Goal: Download file/media

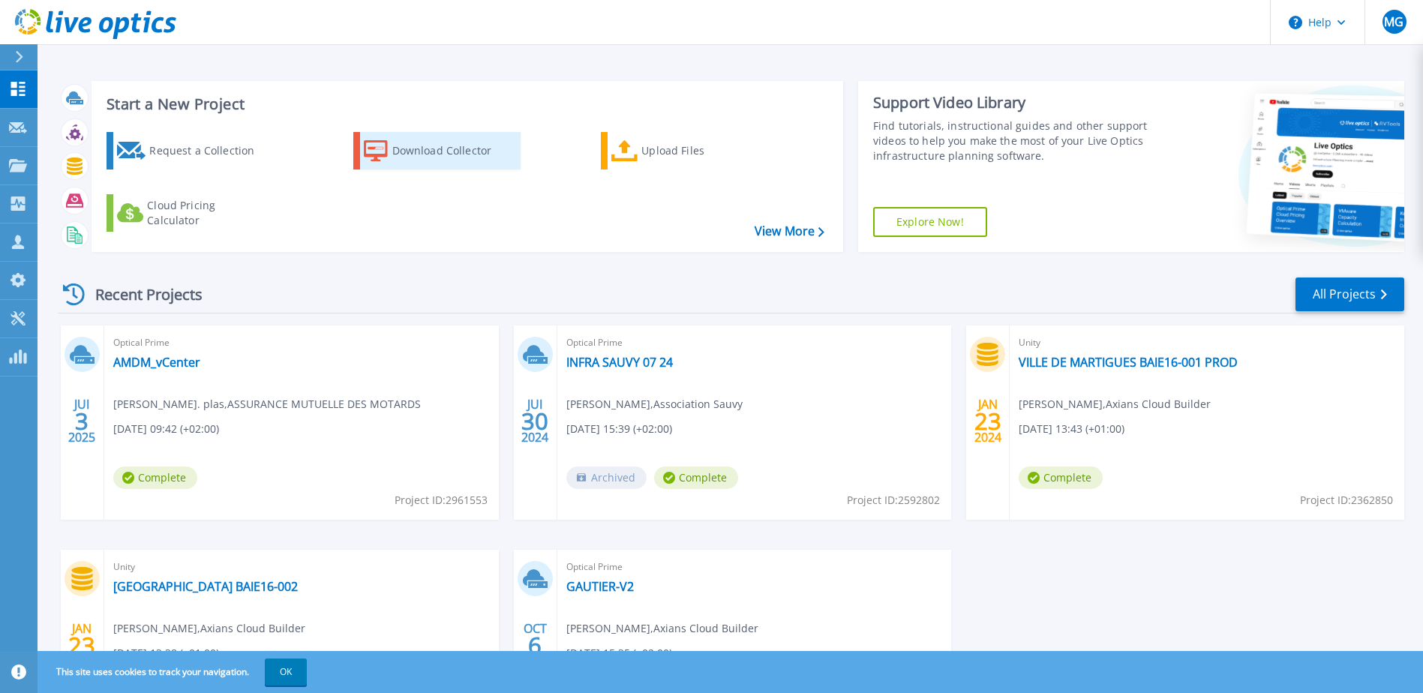
click at [467, 152] on div "Download Collector" at bounding box center [452, 151] width 120 height 30
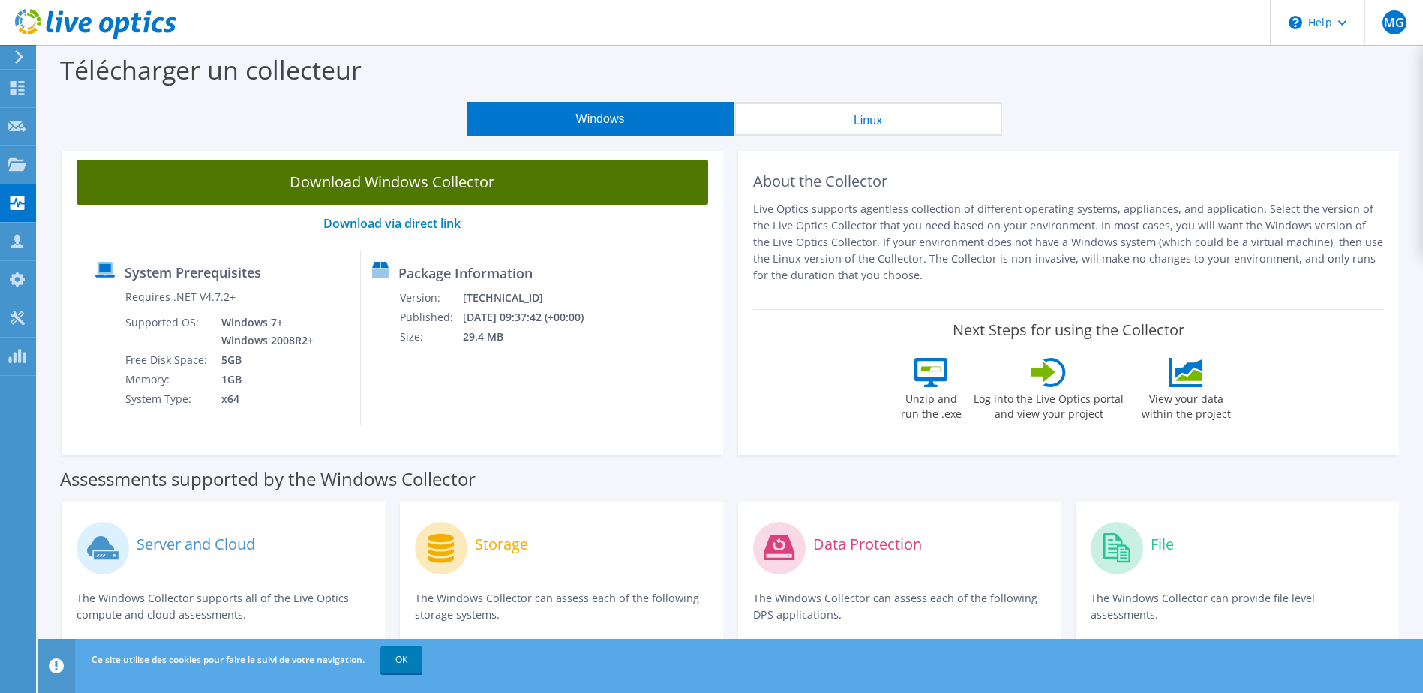
click at [417, 179] on link "Download Windows Collector" at bounding box center [393, 182] width 632 height 45
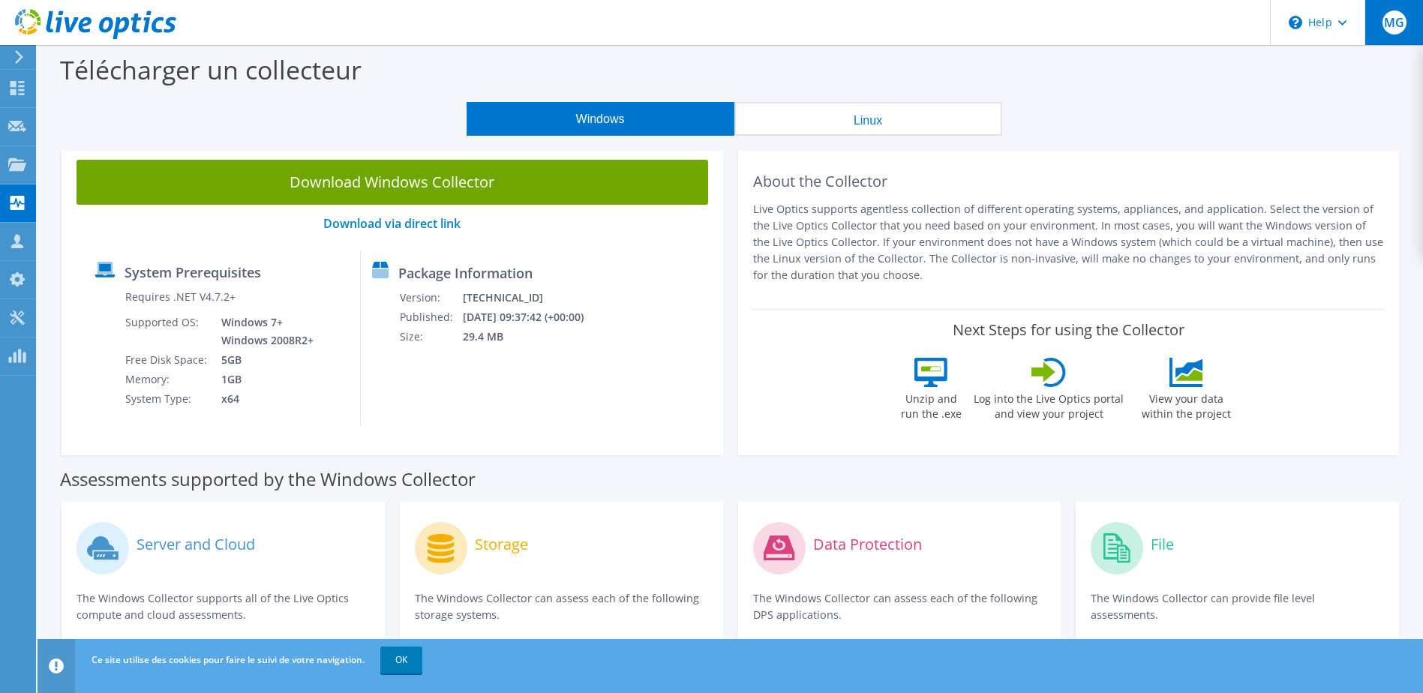
click at [1398, 19] on span "MG" at bounding box center [1394, 23] width 24 height 24
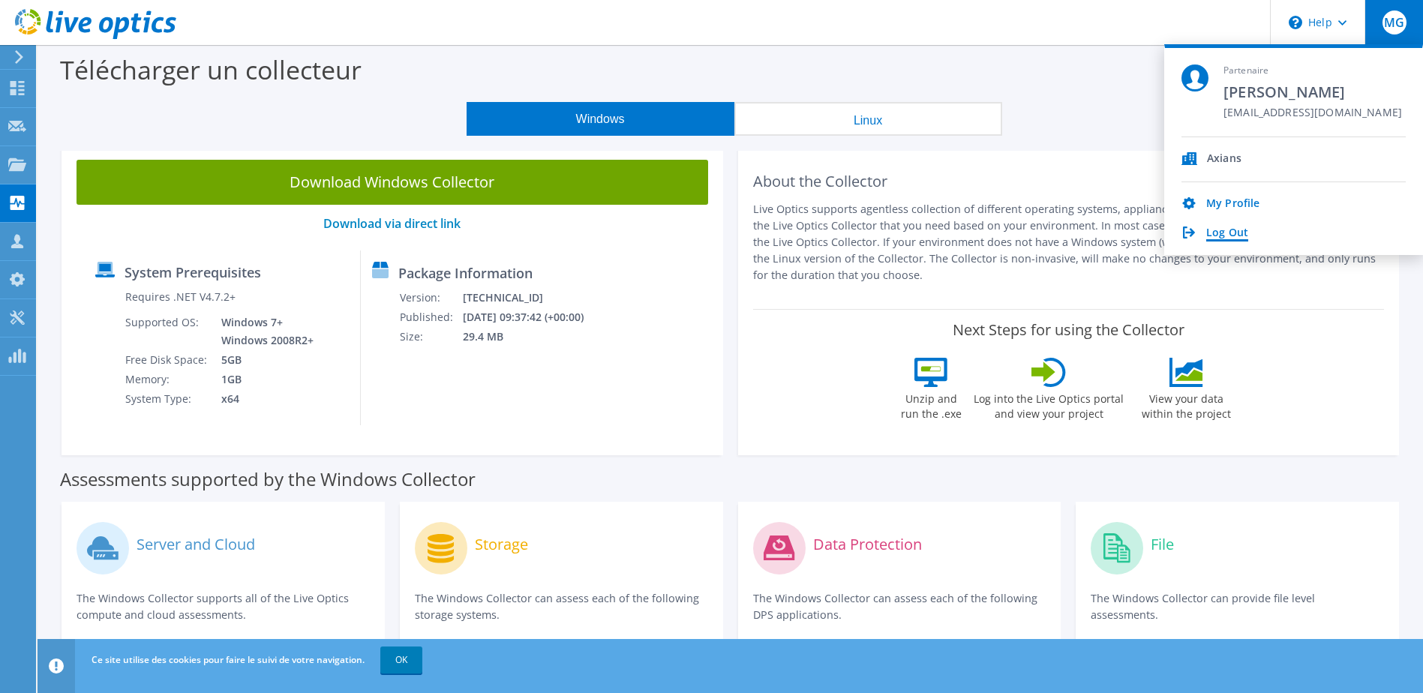
click at [1231, 228] on link "Log Out" at bounding box center [1227, 234] width 42 height 14
